Goal: Task Accomplishment & Management: Manage account settings

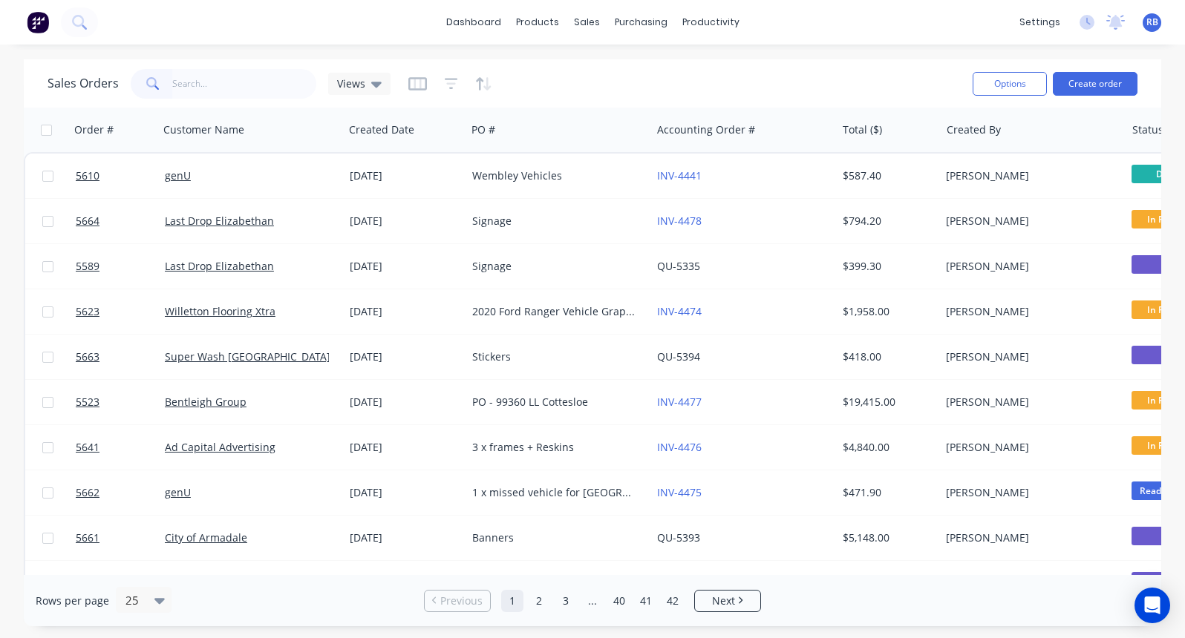
scroll to position [0, 102]
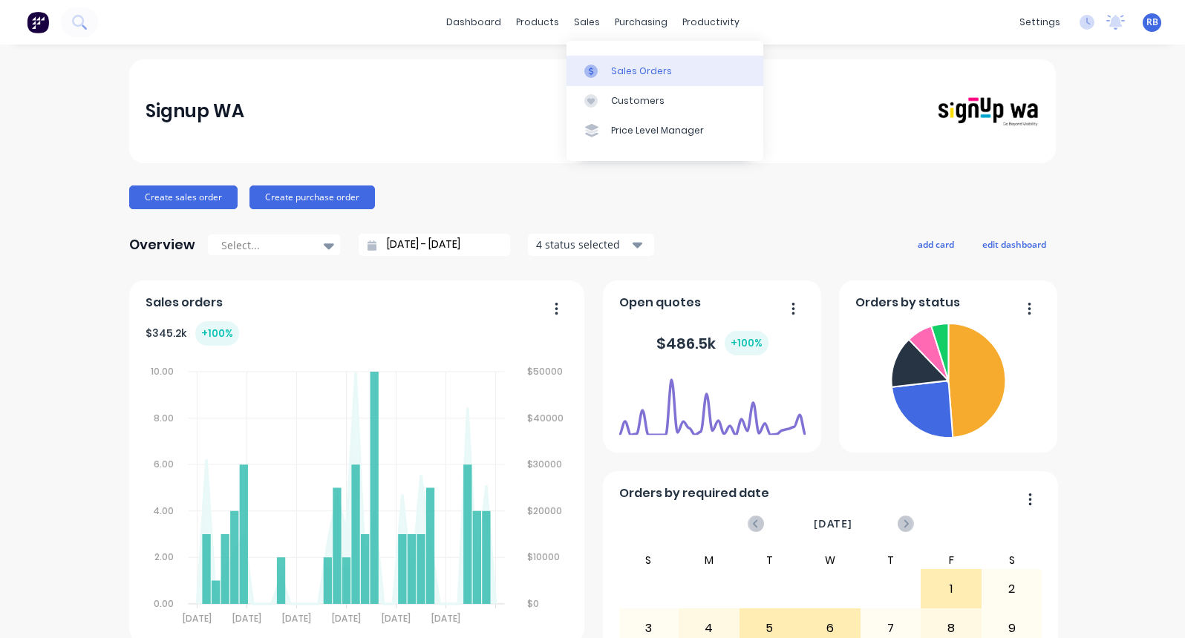
click at [619, 65] on div "Sales Orders" at bounding box center [641, 71] width 61 height 13
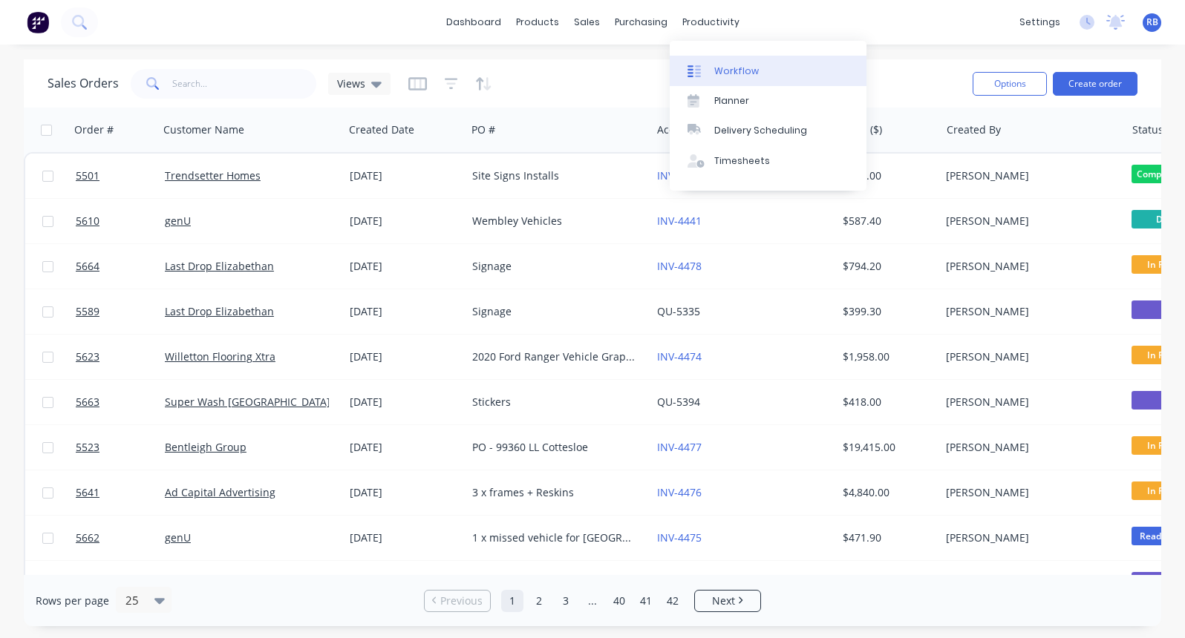
click at [736, 73] on div "Workflow" at bounding box center [736, 71] width 45 height 13
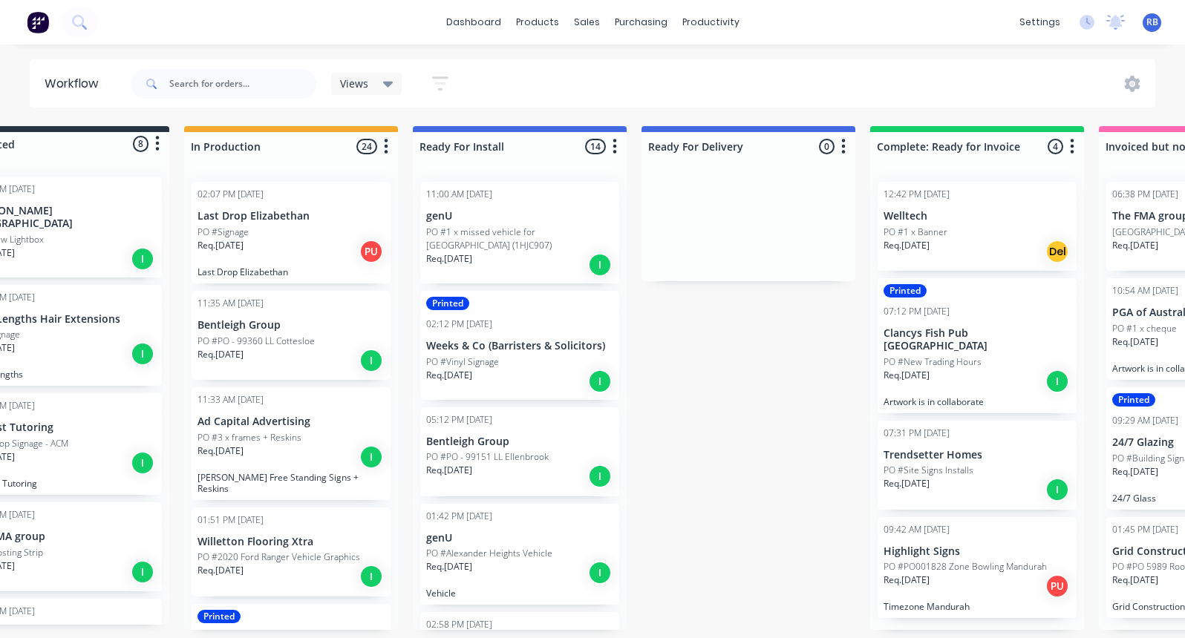
scroll to position [0, 76]
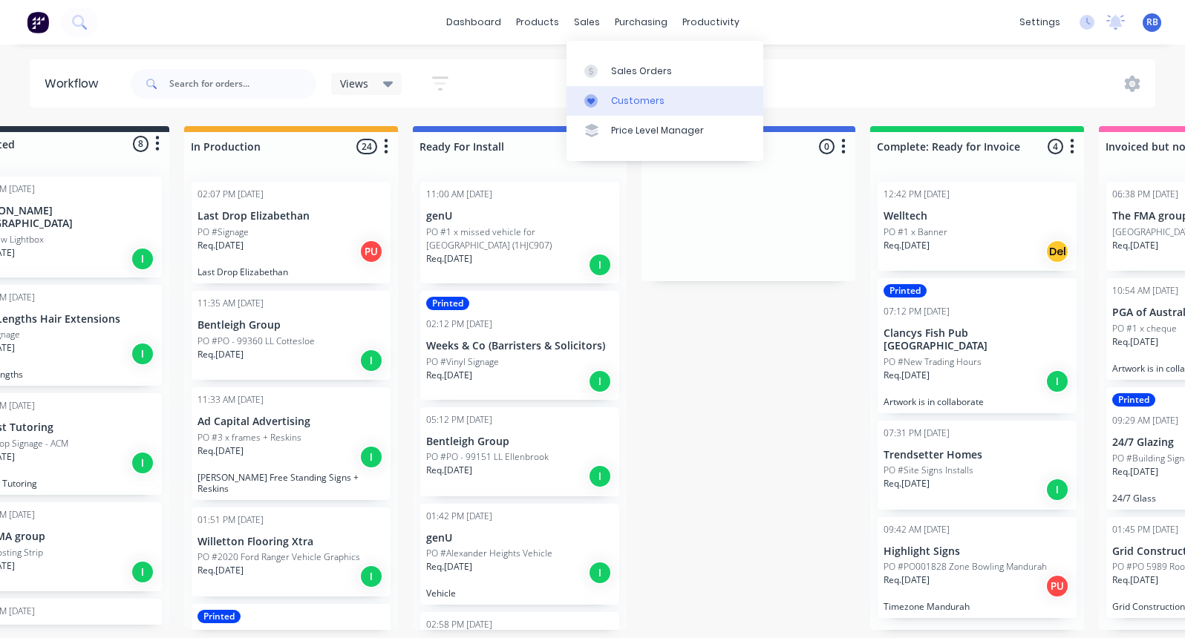
click at [632, 100] on div "Customers" at bounding box center [637, 100] width 53 height 13
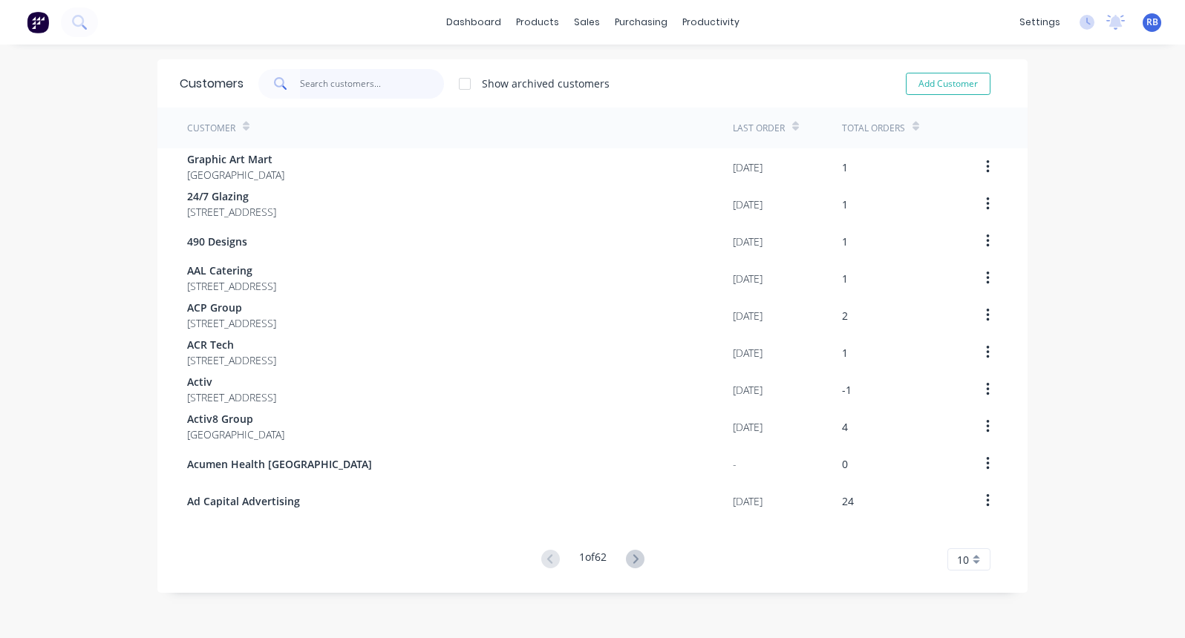
click at [379, 72] on input "text" at bounding box center [372, 84] width 145 height 30
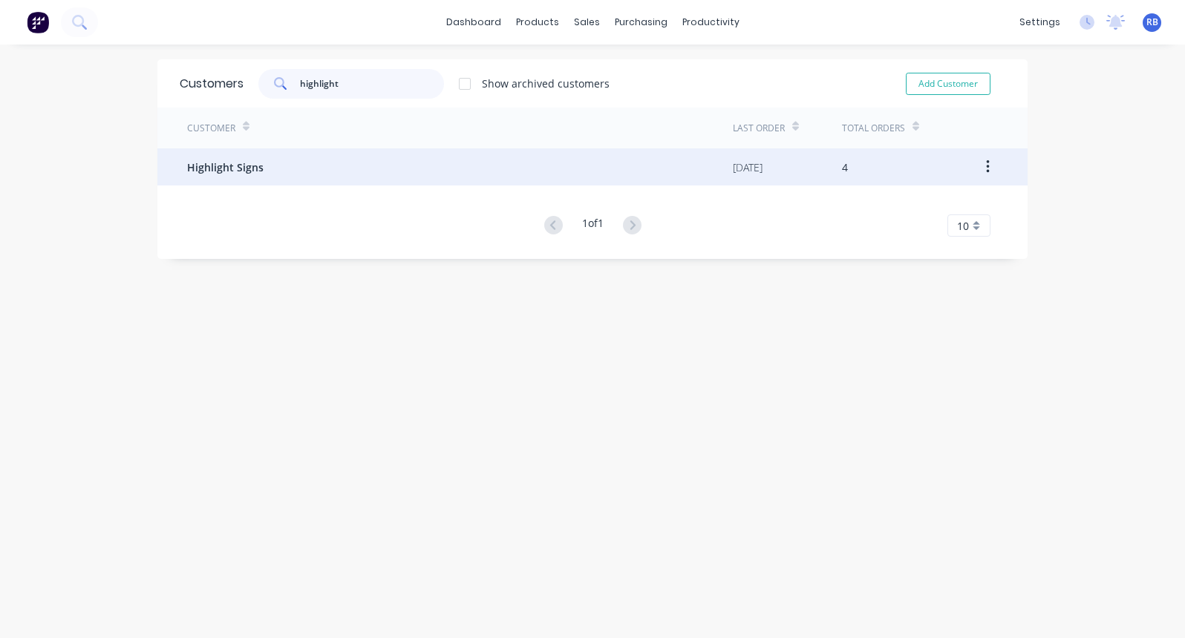
type input "highlight"
click at [289, 171] on div "Highlight Signs" at bounding box center [460, 166] width 546 height 37
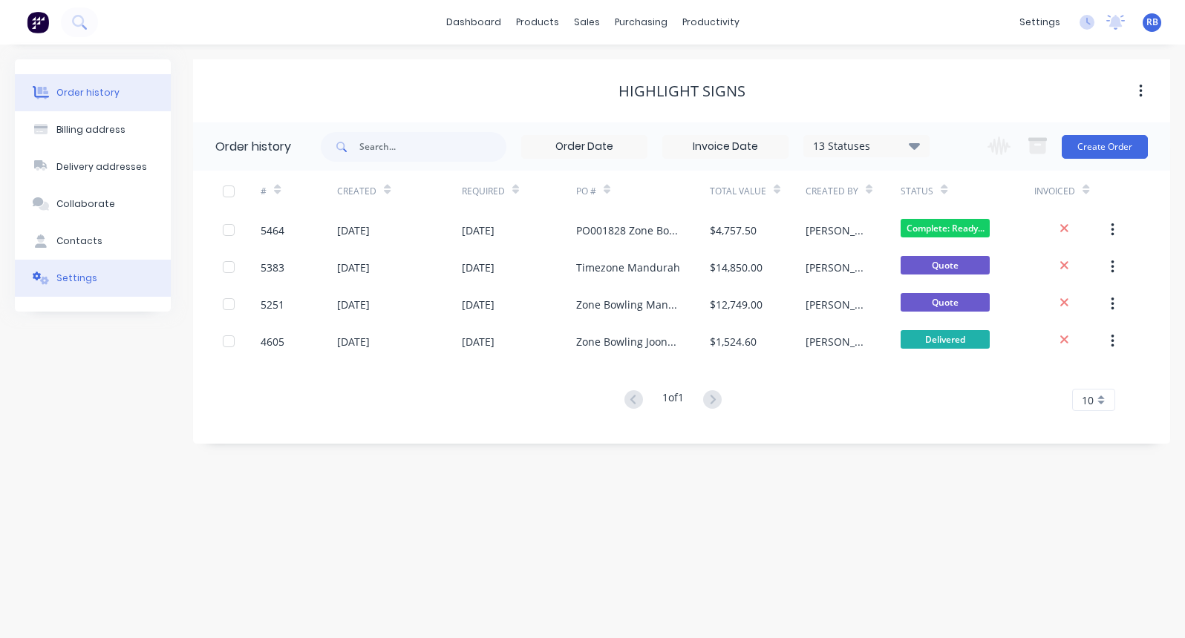
click at [111, 287] on button "Settings" at bounding box center [93, 278] width 156 height 37
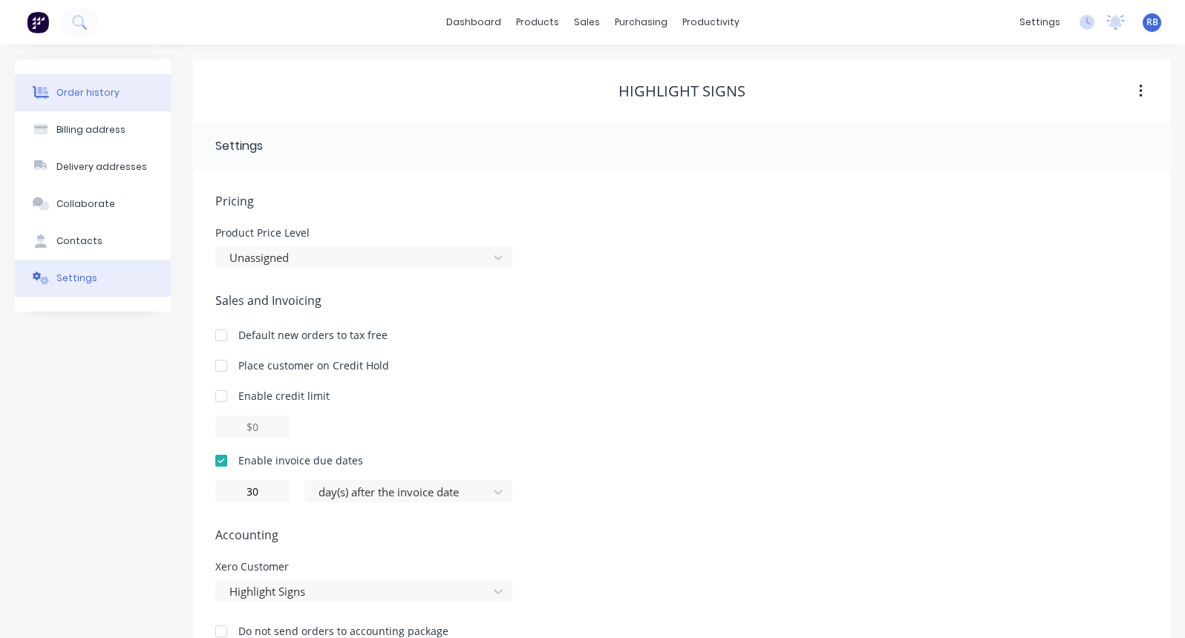
click at [108, 97] on div "Order history" at bounding box center [87, 92] width 63 height 13
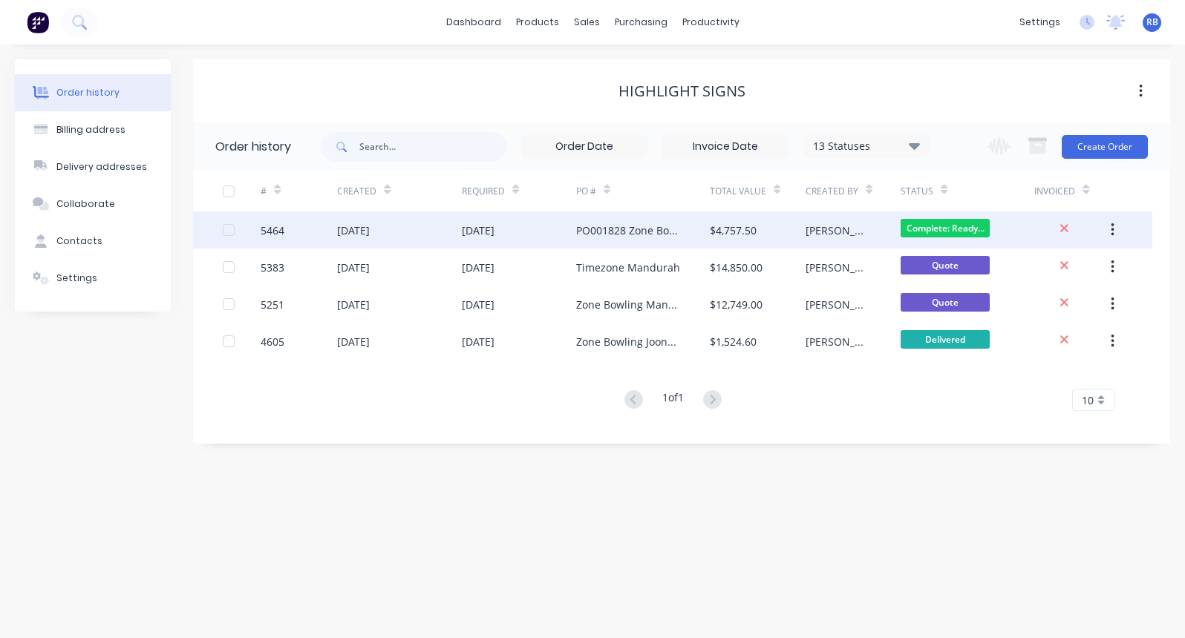
click at [540, 233] on div "[DATE]" at bounding box center [519, 230] width 114 height 37
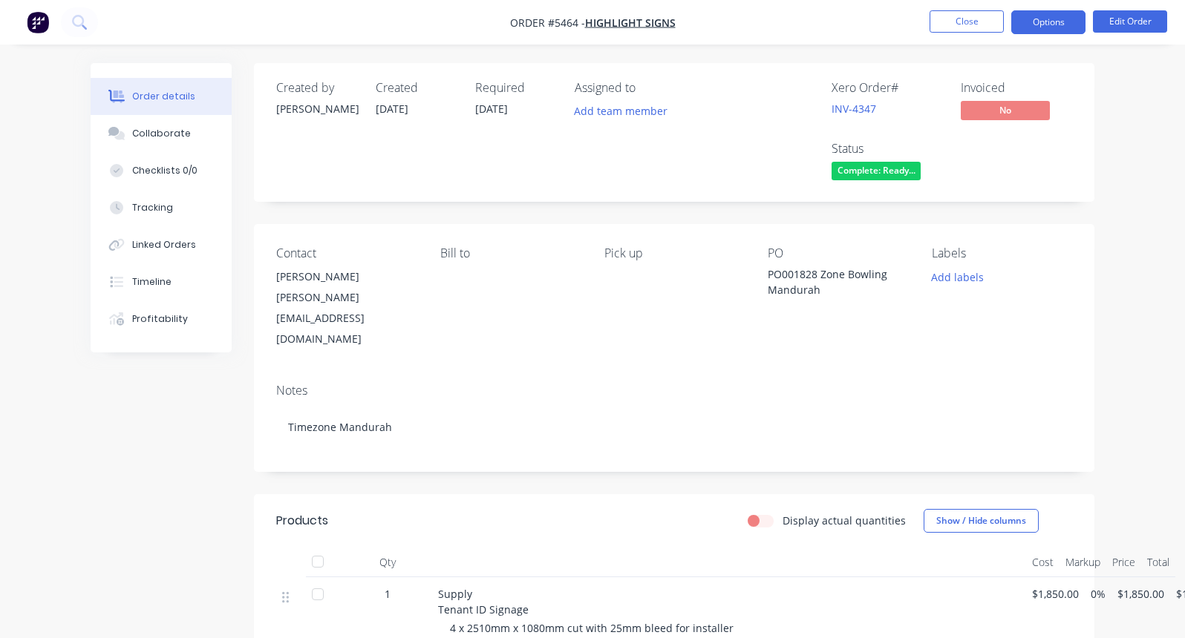
click at [1039, 24] on button "Options" at bounding box center [1048, 22] width 74 height 24
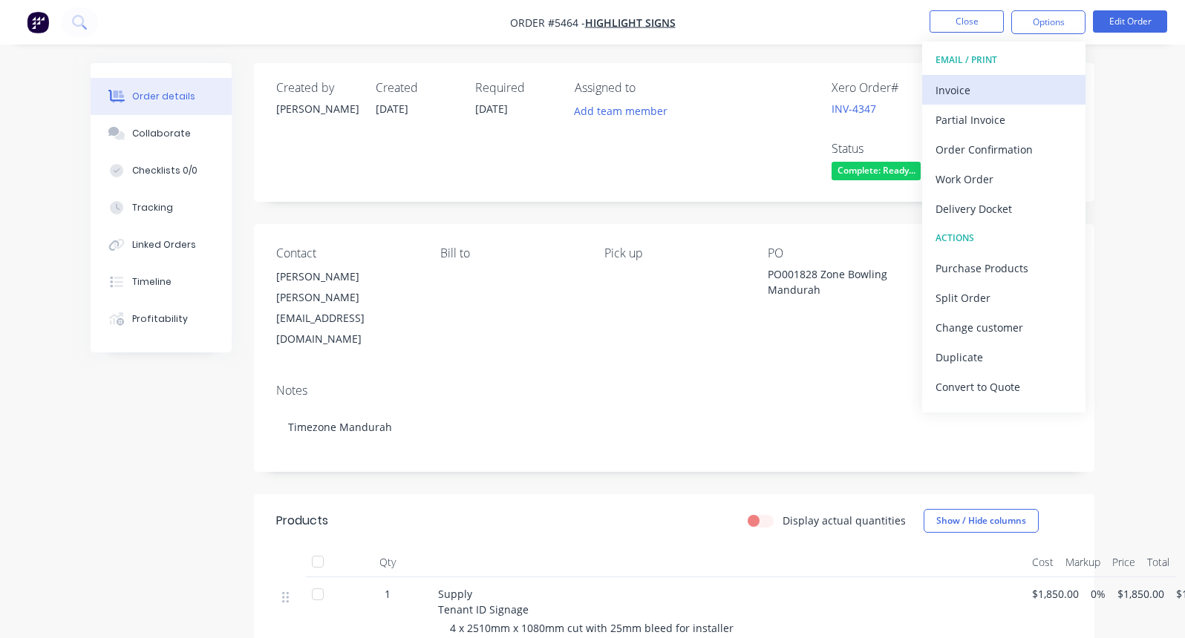
click at [971, 89] on div "Invoice" at bounding box center [1003, 90] width 137 height 22
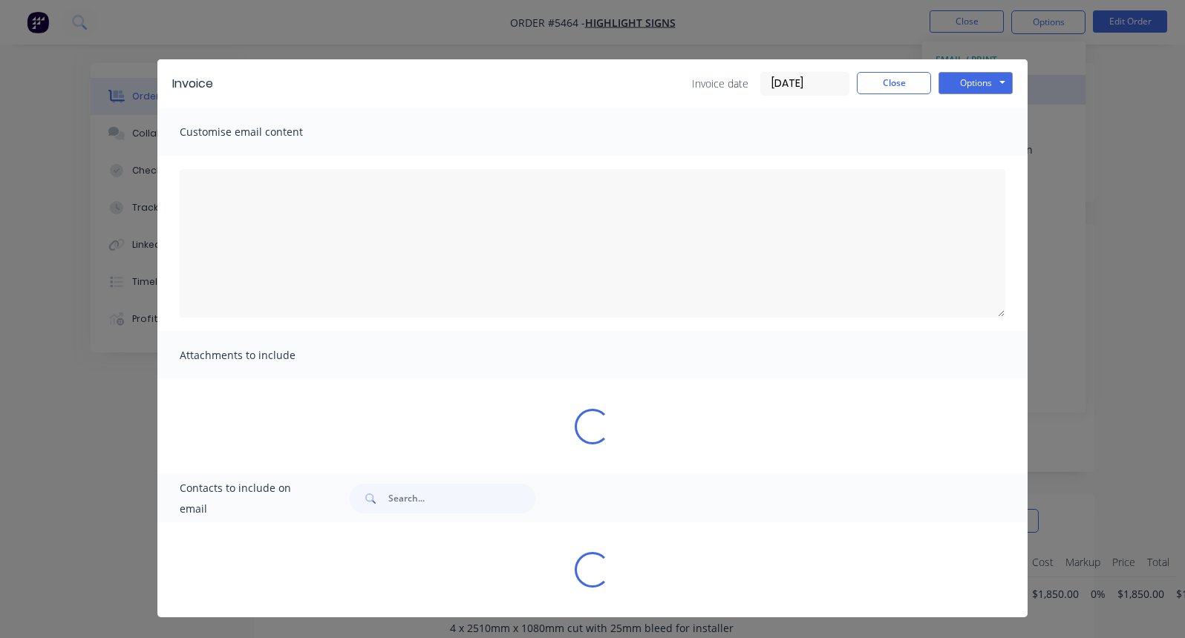
type textarea "A PDF copy of the order has been attached to this email. To view your order onl…"
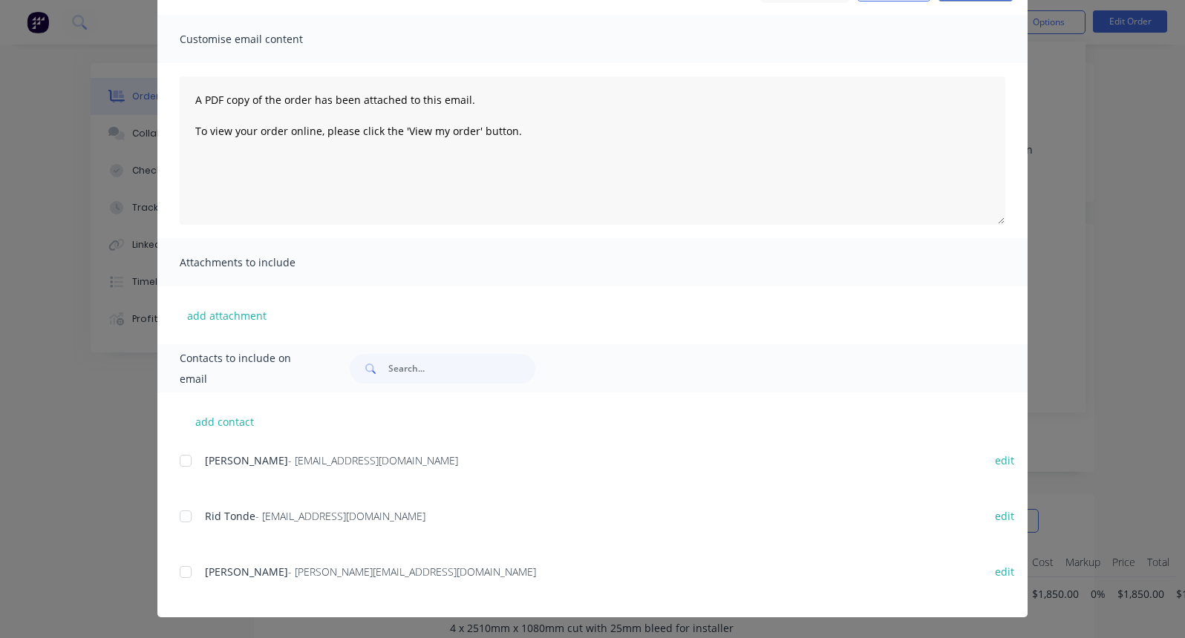
scroll to position [93, 0]
click at [187, 568] on div at bounding box center [186, 572] width 30 height 30
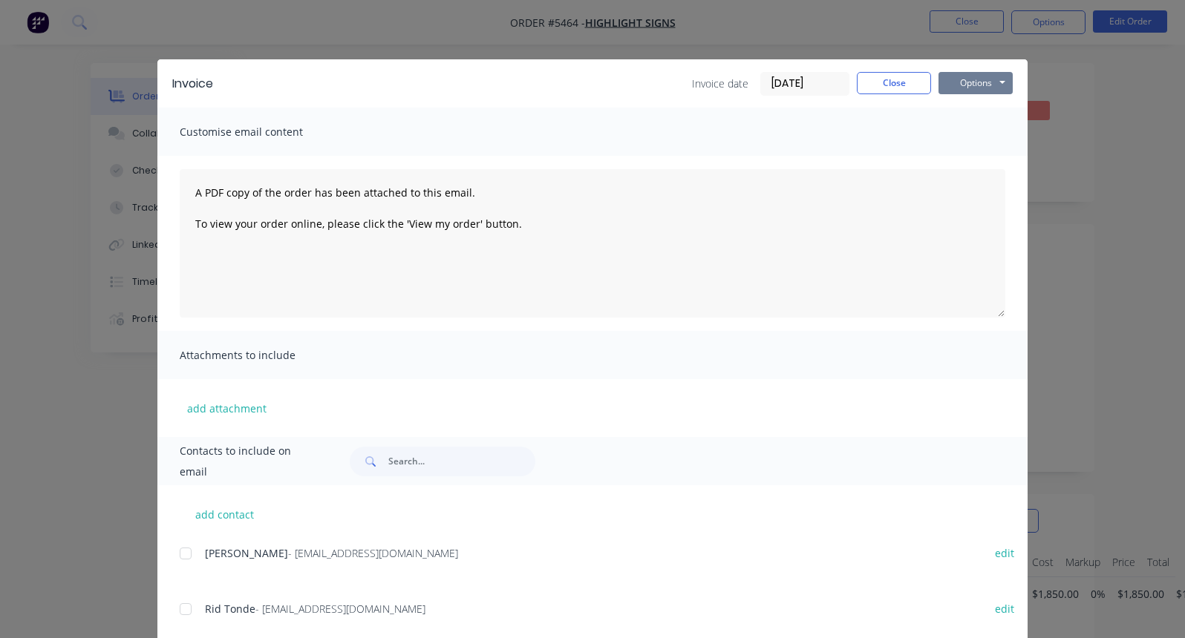
scroll to position [0, 0]
click at [978, 85] on button "Options" at bounding box center [975, 83] width 74 height 22
click at [899, 84] on button "Close" at bounding box center [894, 83] width 74 height 22
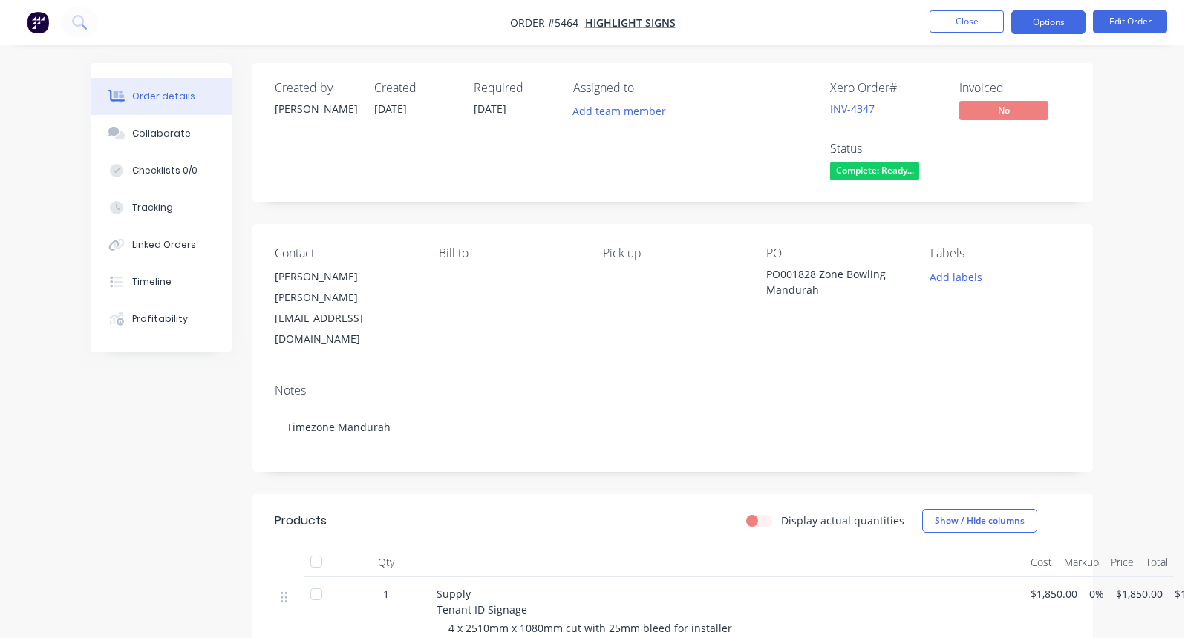
scroll to position [0, 1]
click at [1044, 24] on button "Options" at bounding box center [1048, 22] width 74 height 24
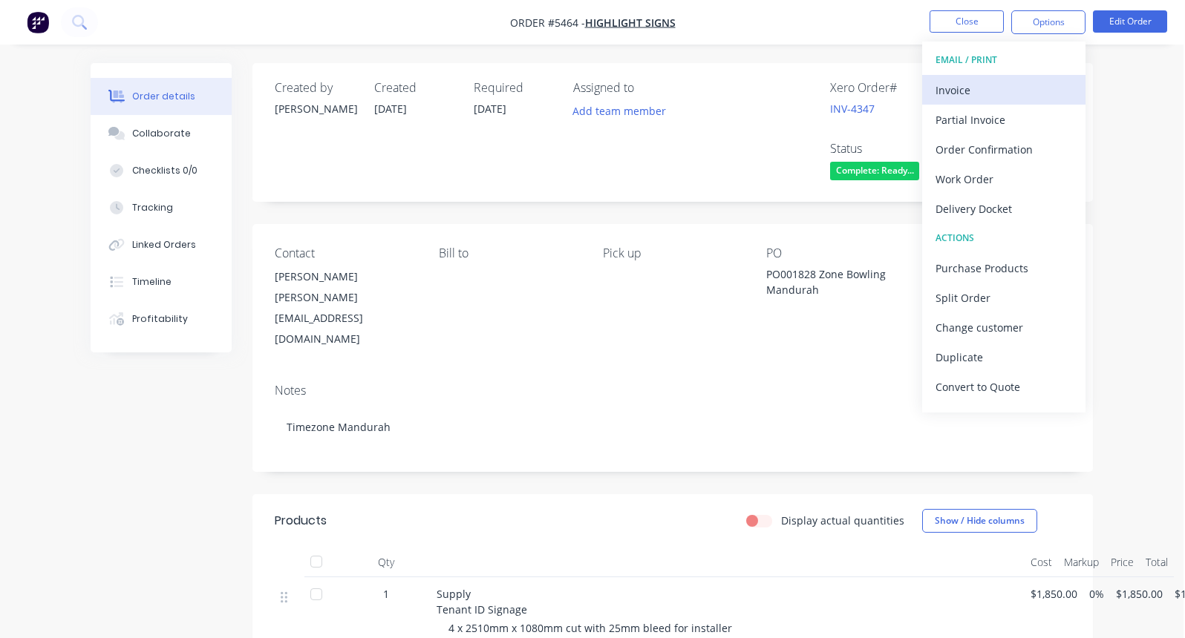
click at [985, 88] on div "Invoice" at bounding box center [1003, 90] width 137 height 22
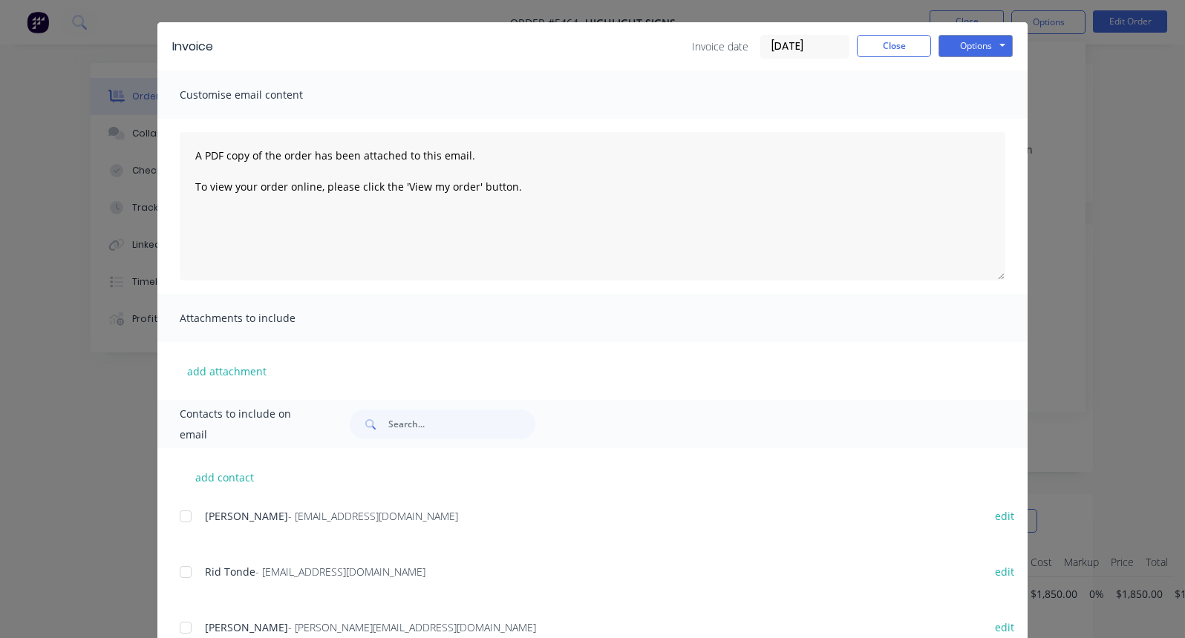
scroll to position [68, 0]
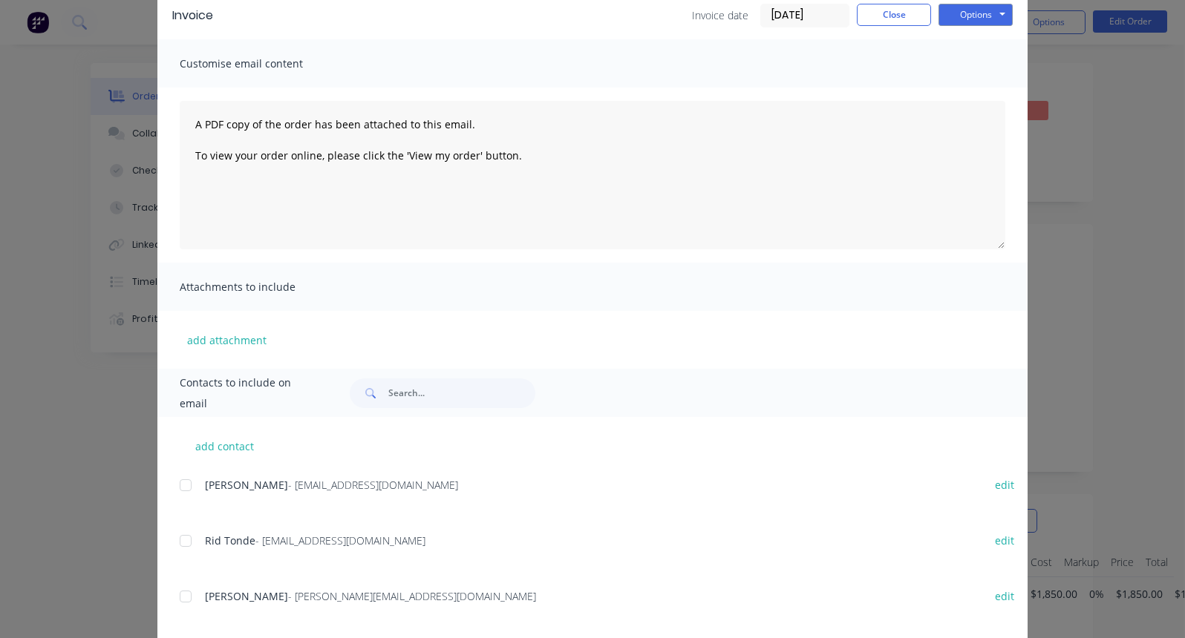
click at [184, 595] on div at bounding box center [186, 597] width 30 height 30
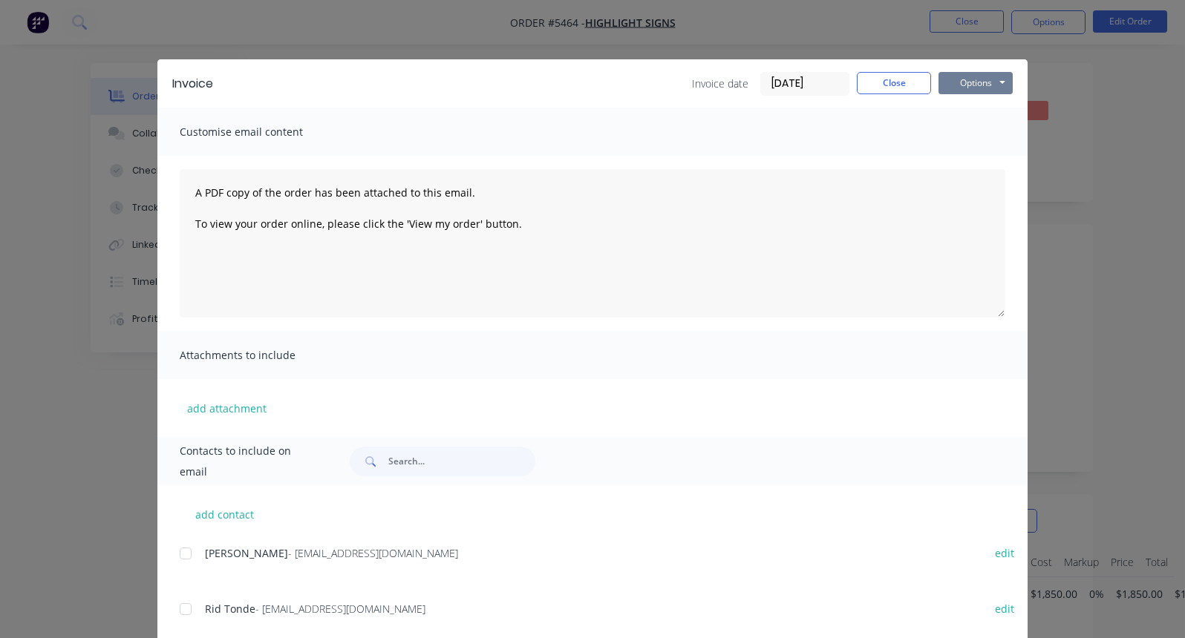
click at [979, 86] on button "Options" at bounding box center [975, 83] width 74 height 22
click at [982, 151] on button "Email" at bounding box center [985, 158] width 95 height 24
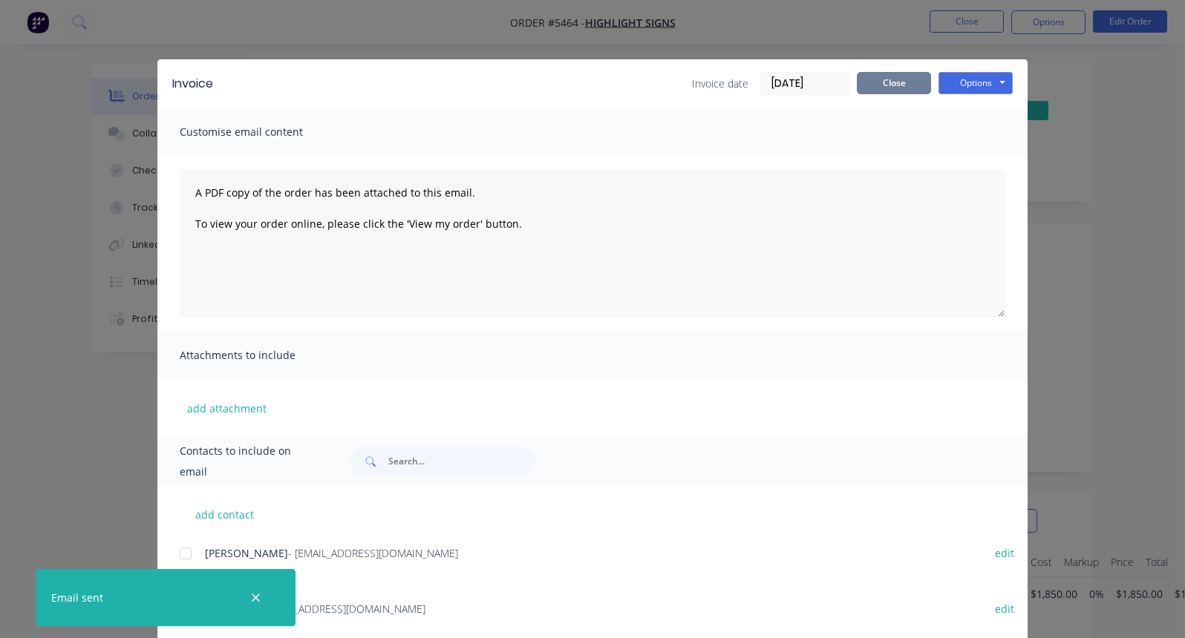
click at [894, 88] on button "Close" at bounding box center [894, 83] width 74 height 22
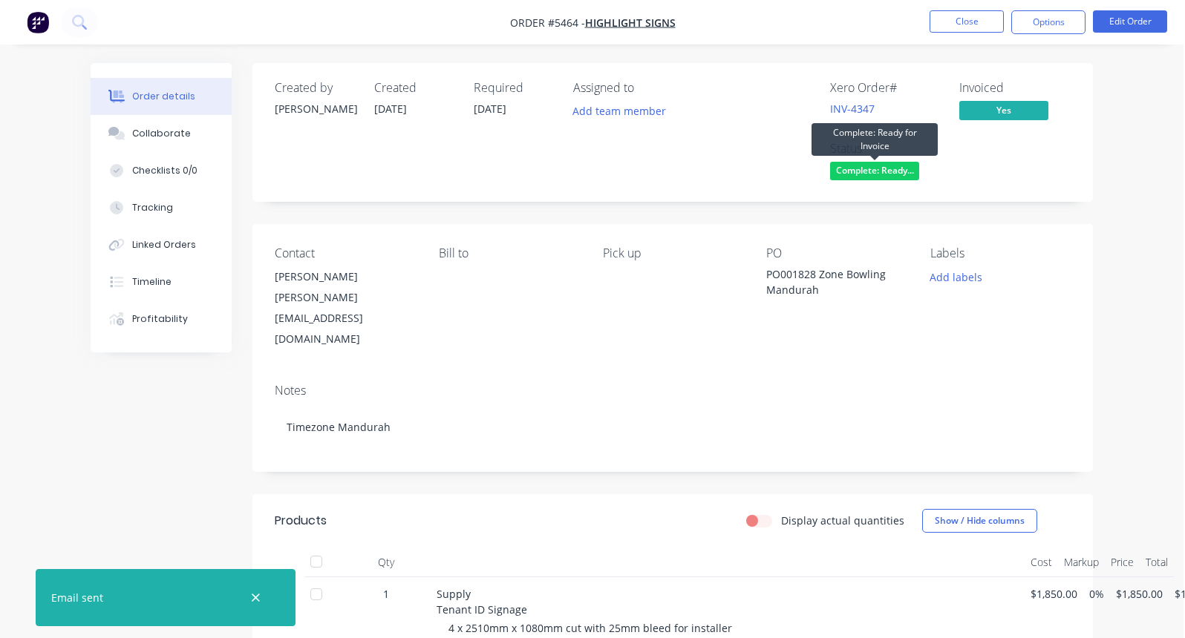
click at [883, 172] on span "Complete: Ready..." at bounding box center [874, 171] width 89 height 19
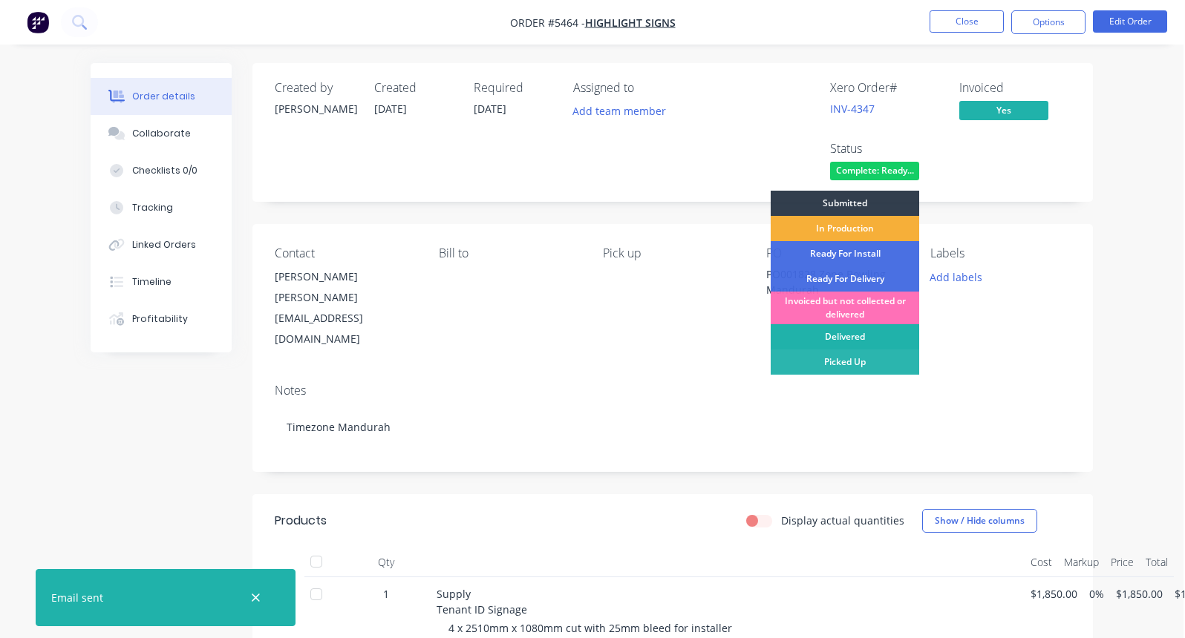
click at [844, 336] on div "Delivered" at bounding box center [844, 336] width 148 height 25
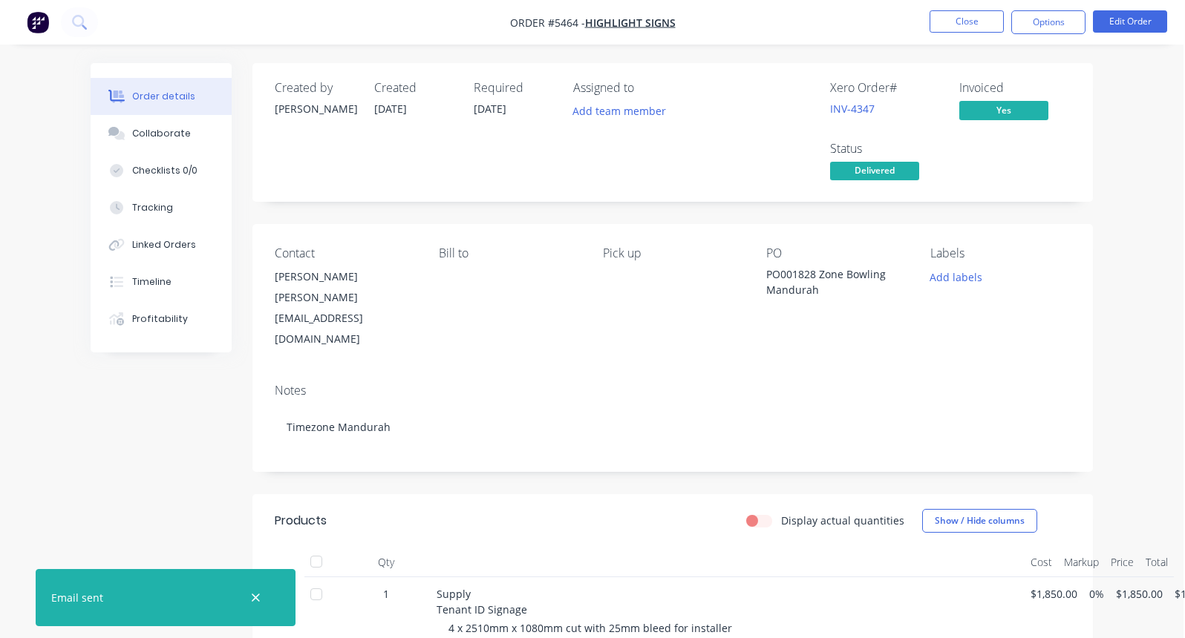
scroll to position [0, 1]
click at [877, 174] on span "Delivered" at bounding box center [874, 171] width 89 height 19
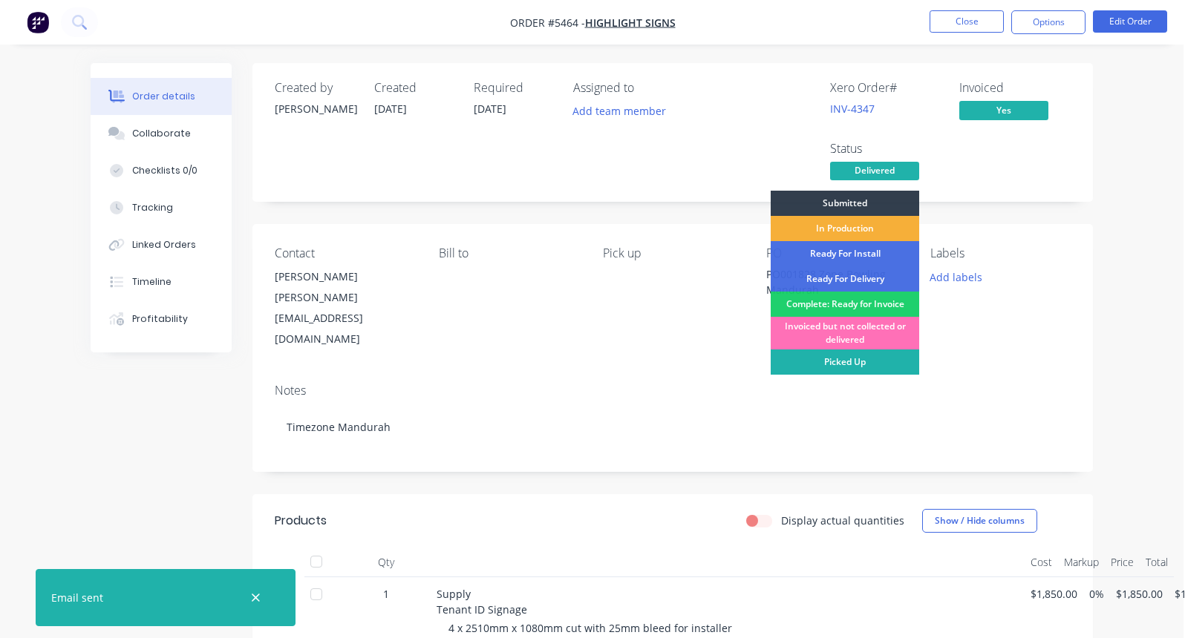
click at [846, 359] on div "Picked Up" at bounding box center [844, 362] width 148 height 25
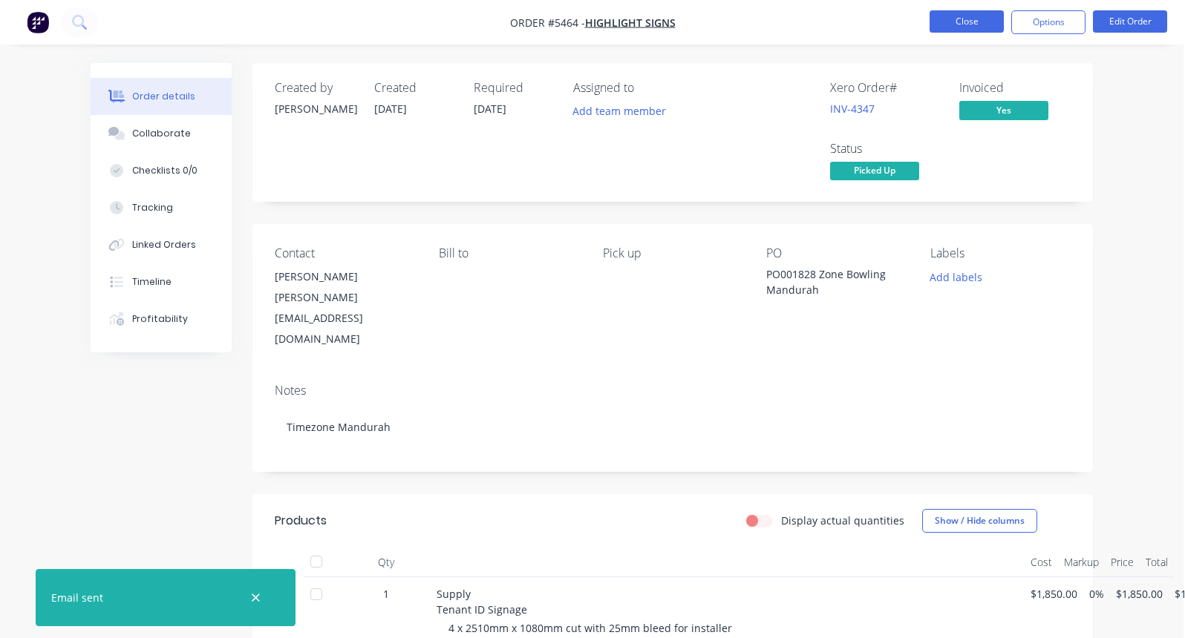
click at [964, 26] on button "Close" at bounding box center [966, 21] width 74 height 22
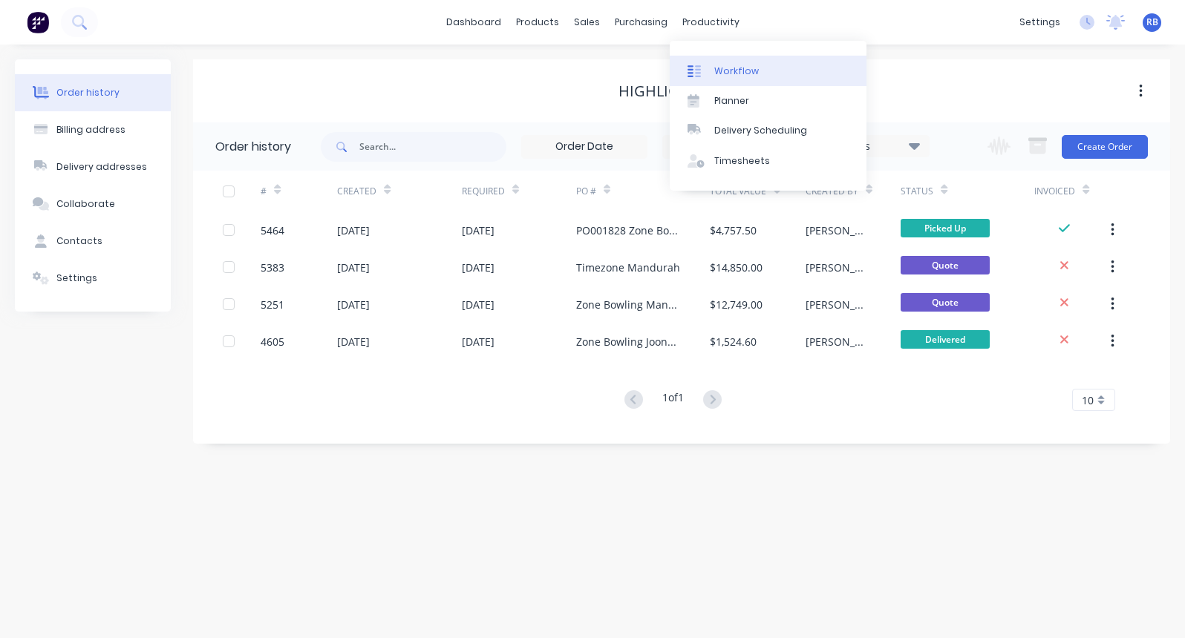
click at [739, 77] on div "Workflow" at bounding box center [736, 71] width 45 height 13
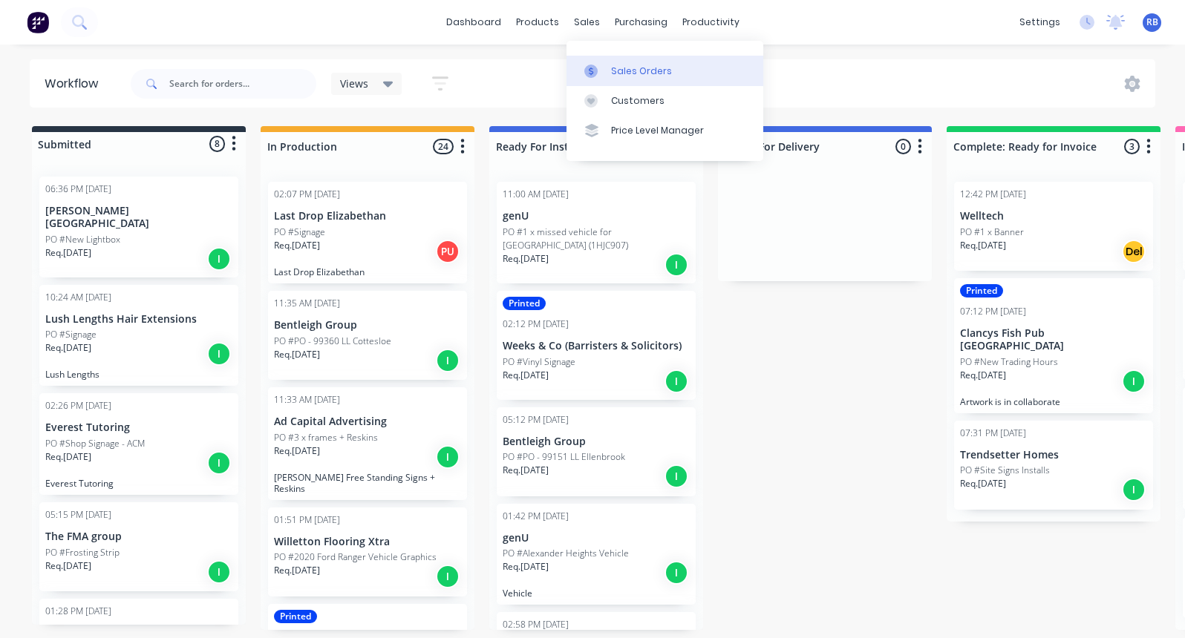
click at [635, 72] on div "Sales Orders" at bounding box center [641, 71] width 61 height 13
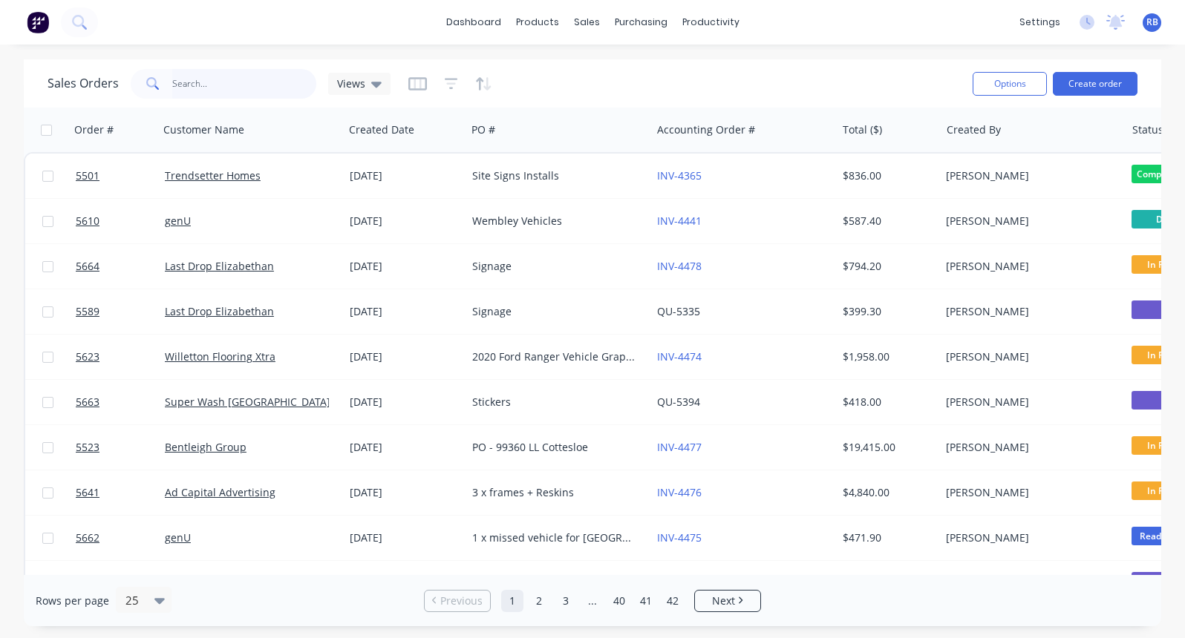
click at [262, 85] on input "text" at bounding box center [244, 84] width 145 height 30
type input "welltech"
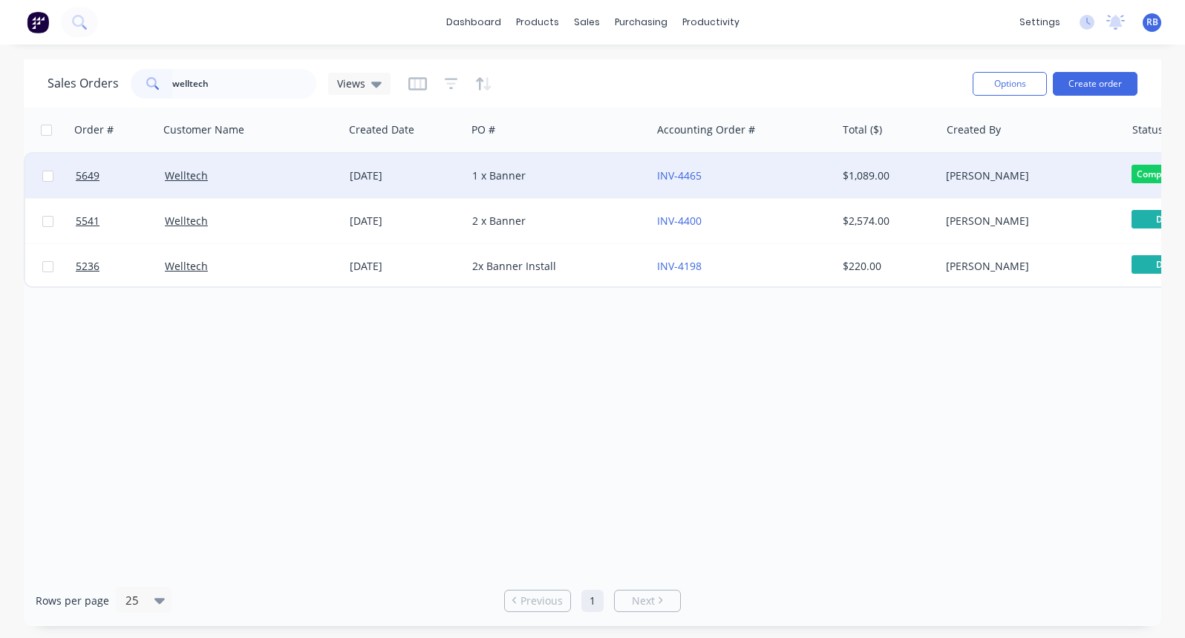
click at [557, 181] on div "1 x Banner" at bounding box center [554, 175] width 165 height 15
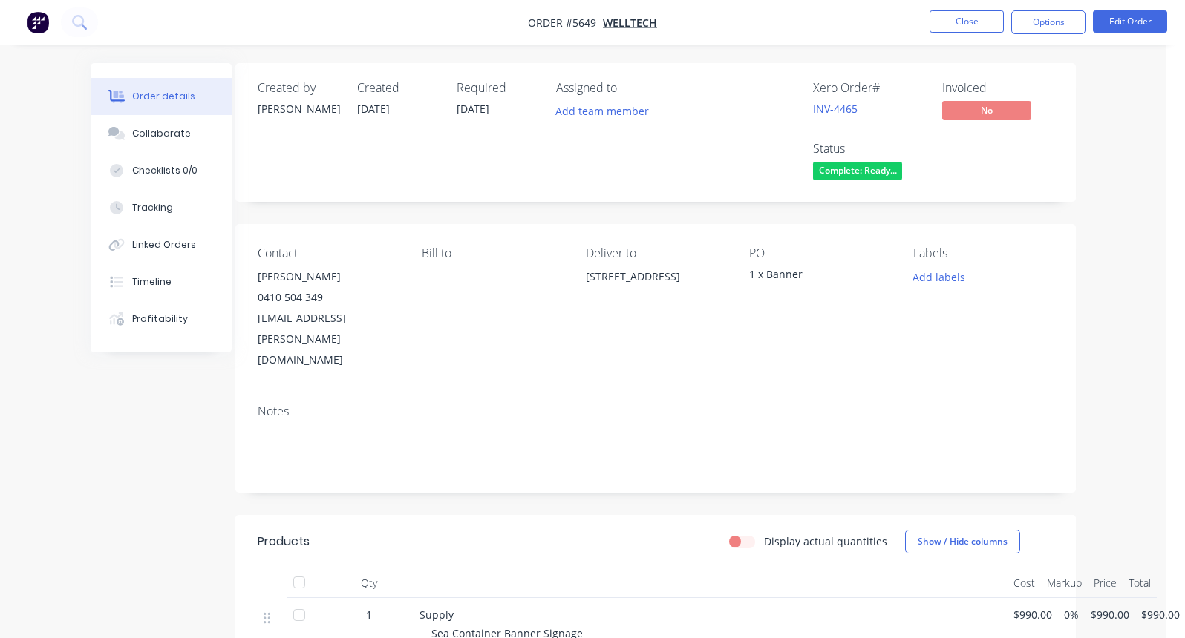
scroll to position [0, 19]
click at [972, 16] on button "Close" at bounding box center [966, 21] width 74 height 22
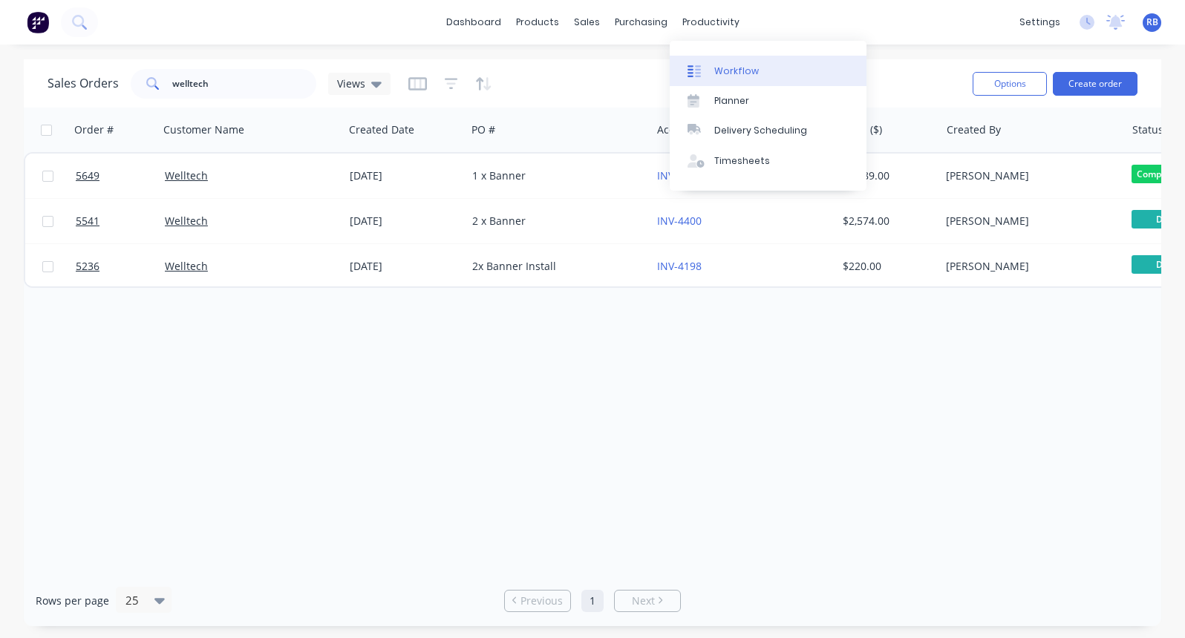
click at [727, 69] on div "Workflow" at bounding box center [736, 71] width 45 height 13
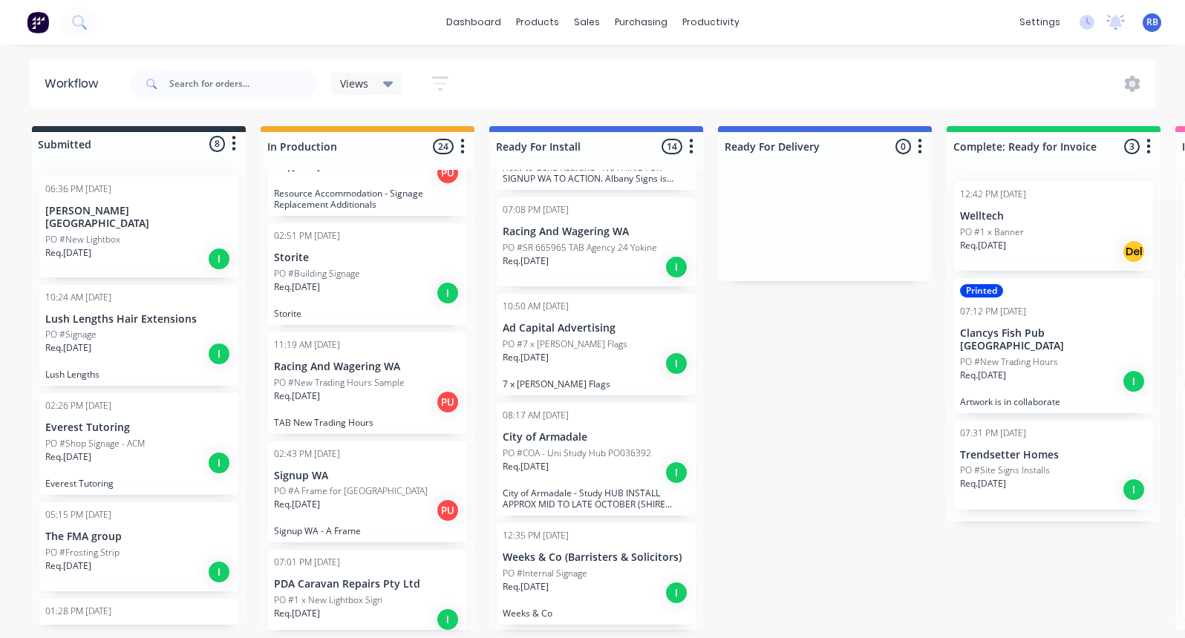
scroll to position [2248, 0]
